Goal: Find specific page/section: Find specific page/section

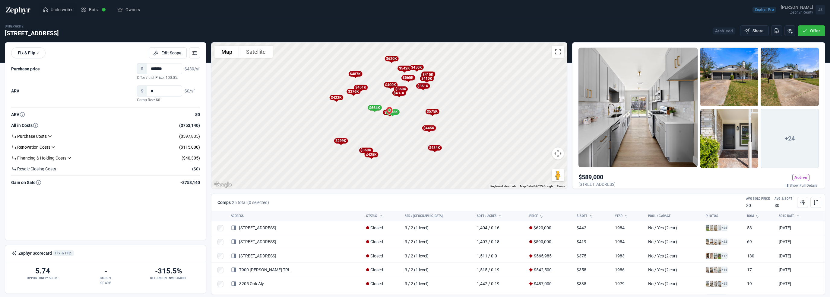
click at [65, 7] on span "Underwrites" at bounding box center [62, 10] width 23 height 6
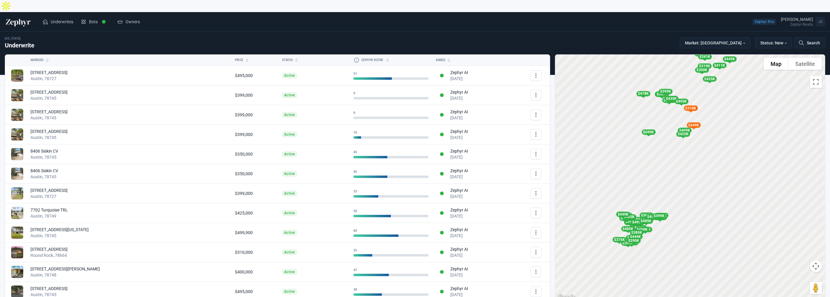
drag, startPoint x: 734, startPoint y: 195, endPoint x: 715, endPoint y: 149, distance: 49.8
click at [715, 149] on div "To activate drag with keyboard, press Alt + Enter. Once in keyboard drag state,…" at bounding box center [691, 178] width 270 height 246
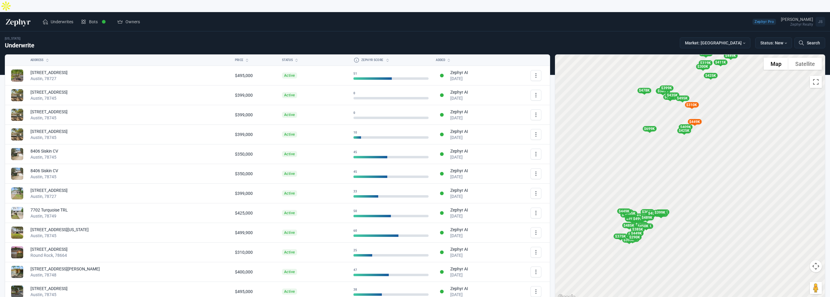
drag, startPoint x: 662, startPoint y: 209, endPoint x: 700, endPoint y: 178, distance: 48.8
click at [700, 178] on div "To activate drag with keyboard, press Alt + Enter. Once in keyboard drag state,…" at bounding box center [691, 178] width 270 height 246
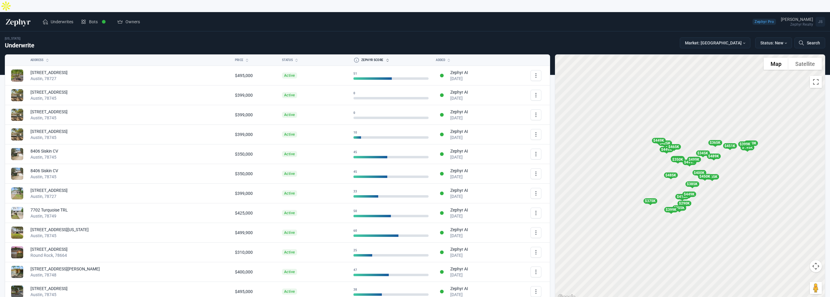
click at [350, 55] on button "Zephyr Score" at bounding box center [387, 60] width 75 height 11
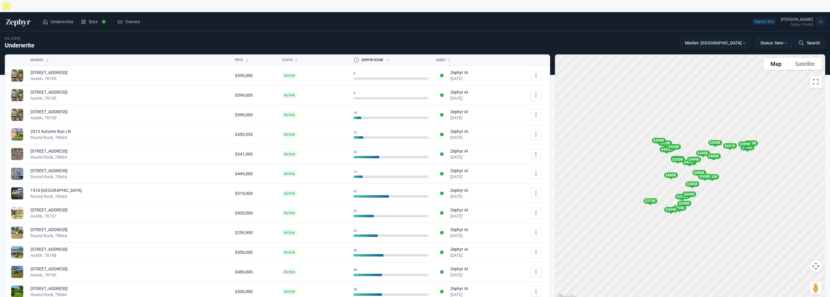
click at [350, 55] on button "Zephyr Score" at bounding box center [387, 60] width 75 height 11
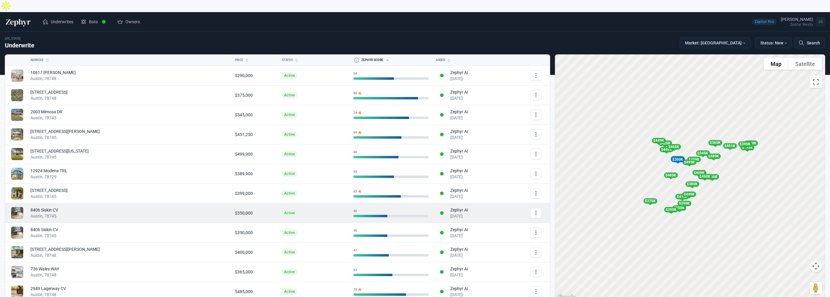
scroll to position [30, 0]
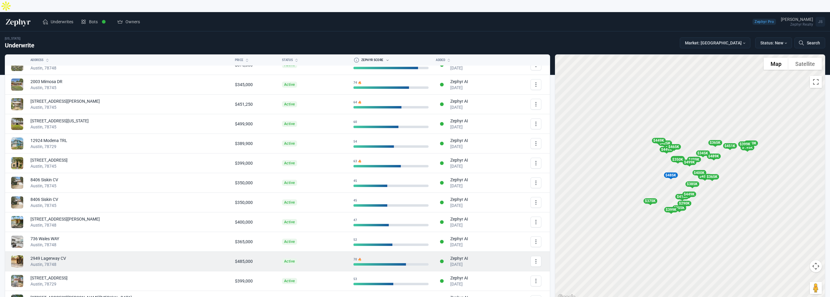
click at [71, 261] on div "Austin, 78748" at bounding box center [128, 264] width 197 height 6
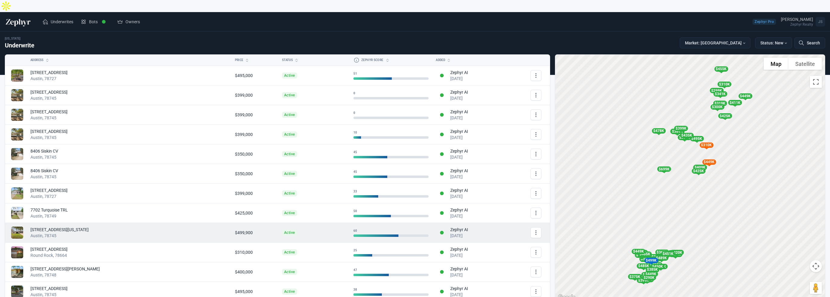
click at [66, 232] on div "Austin, 78745" at bounding box center [128, 235] width 197 height 6
